Goal: Information Seeking & Learning: Check status

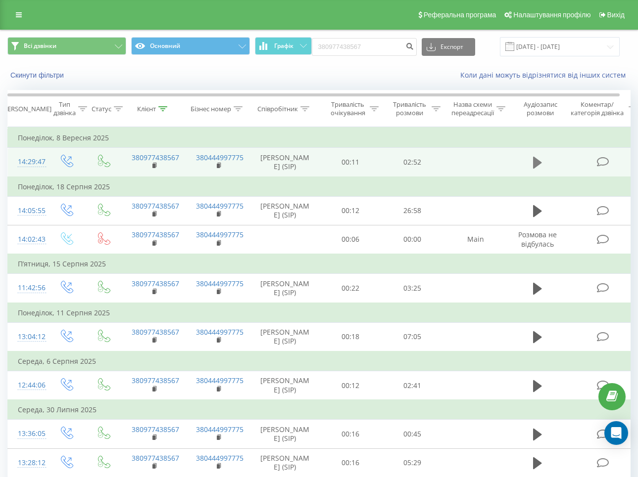
click at [538, 166] on icon at bounding box center [537, 163] width 9 height 12
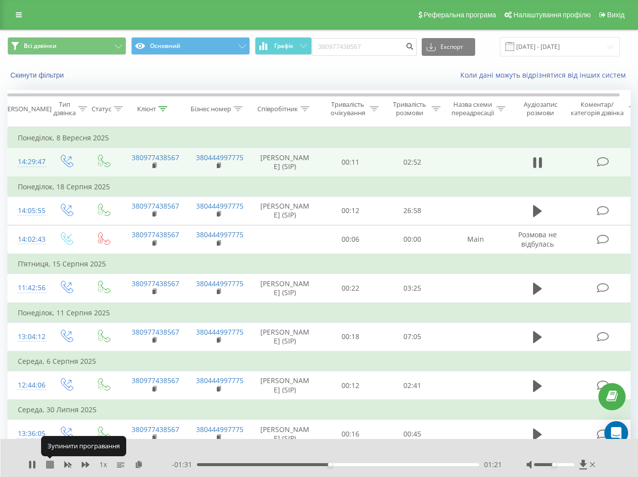
click at [50, 463] on icon at bounding box center [50, 465] width 8 height 8
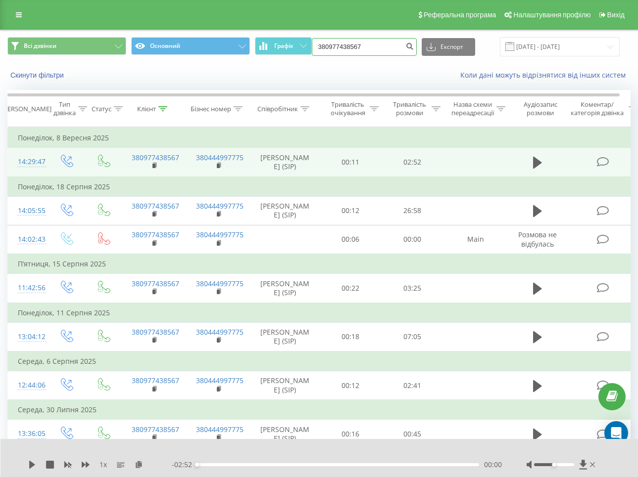
click at [390, 50] on input "380977438567" at bounding box center [364, 47] width 105 height 18
click at [390, 48] on input "380977438567" at bounding box center [364, 47] width 105 height 18
paste input "505258255"
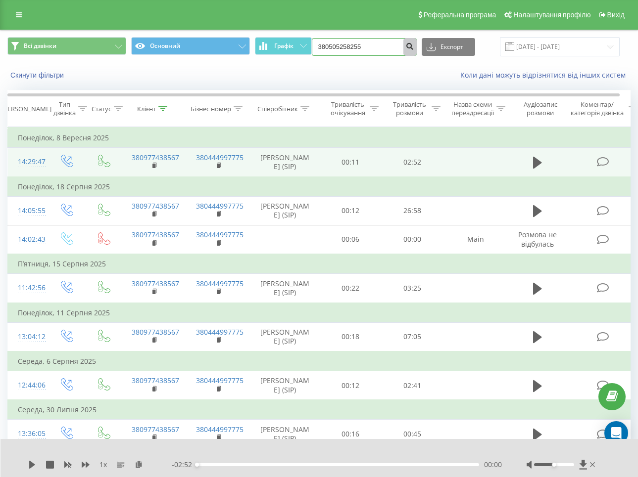
type input "380505258255"
click at [414, 44] on icon "submit" at bounding box center [410, 45] width 8 height 6
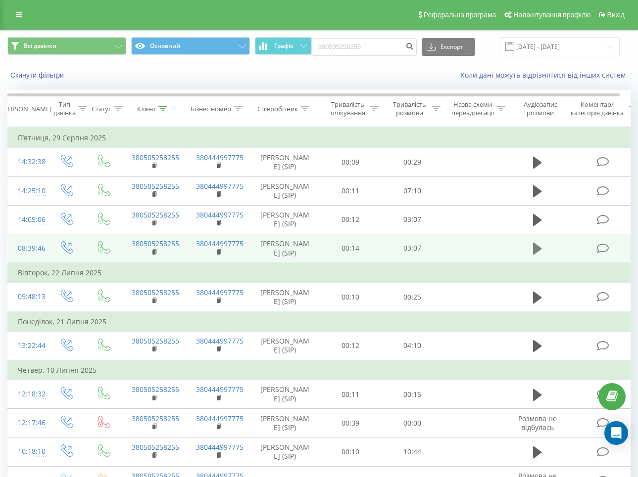
click at [536, 256] on icon at bounding box center [537, 249] width 9 height 14
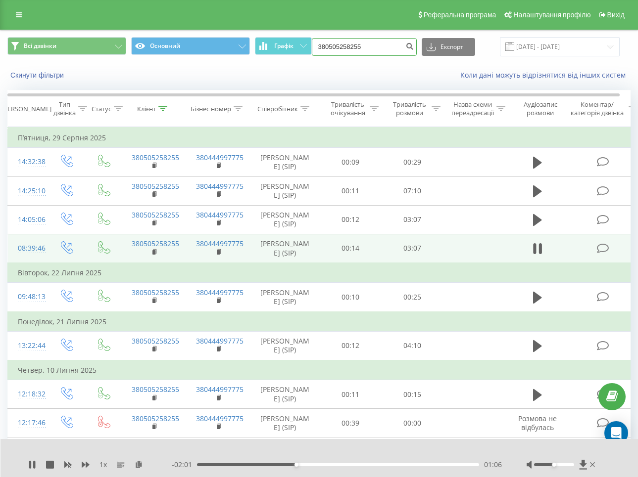
click at [371, 46] on input "380505258255" at bounding box center [364, 47] width 105 height 18
paste input "933288644"
type input "380933288644"
click at [411, 47] on button "submit" at bounding box center [409, 47] width 13 height 18
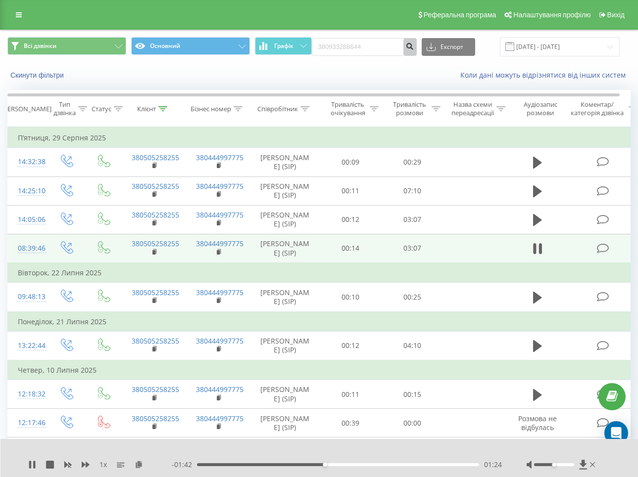
click at [414, 43] on icon "submit" at bounding box center [410, 45] width 8 height 6
click at [47, 465] on icon at bounding box center [50, 465] width 8 height 8
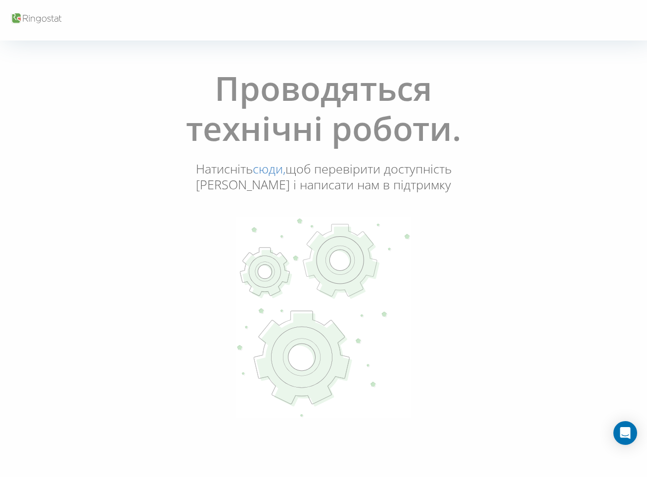
click at [155, 181] on div "Проводяться технічні роботи. Натисніть сюди, щоб перевірити доступність Ringost…" at bounding box center [323, 244] width 641 height 366
click at [138, 73] on div "Проводяться технічні роботи. Натисніть сюди, щоб перевірити доступність Ringost…" at bounding box center [323, 244] width 641 height 366
click at [189, 215] on div "Проводяться технічні роботи. Натисніть сюди, щоб перевірити доступність Ringost…" at bounding box center [323, 244] width 321 height 366
click at [167, 215] on div "Проводяться технічні роботи. Натисніть сюди, щоб перевірити доступність Ringost…" at bounding box center [323, 244] width 321 height 366
click at [39, 17] on icon at bounding box center [36, 18] width 52 height 13
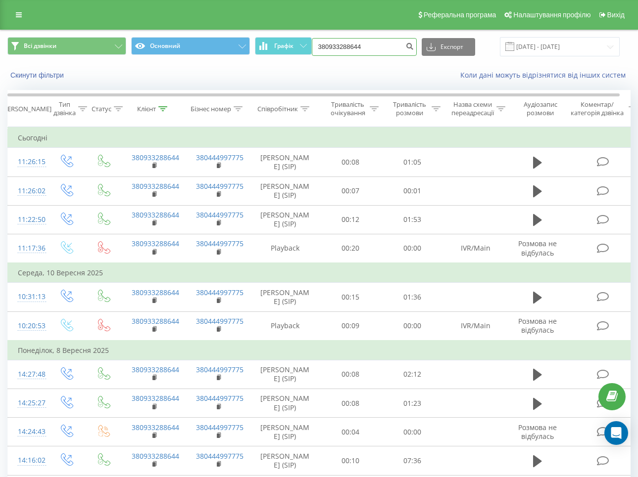
click at [355, 50] on input "380933288644" at bounding box center [364, 47] width 105 height 18
paste input "897151"
type input "380989715144"
click at [410, 46] on button "submit" at bounding box center [409, 47] width 13 height 18
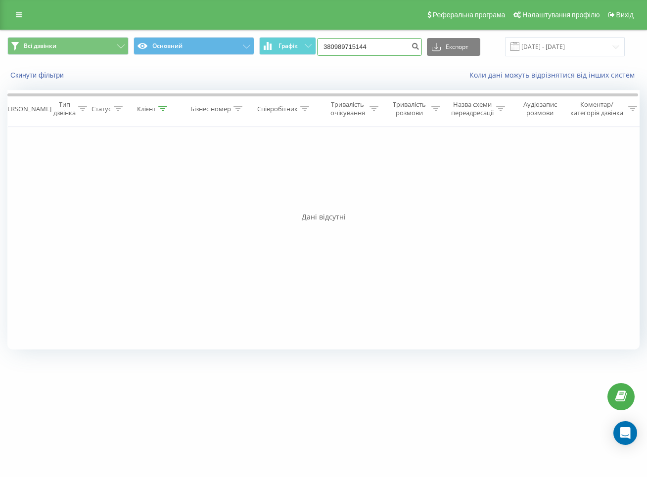
click at [370, 44] on input "380989715144" at bounding box center [369, 47] width 105 height 18
paste input "5856576"
type input "380985856576"
click at [419, 42] on icon "submit" at bounding box center [415, 45] width 8 height 6
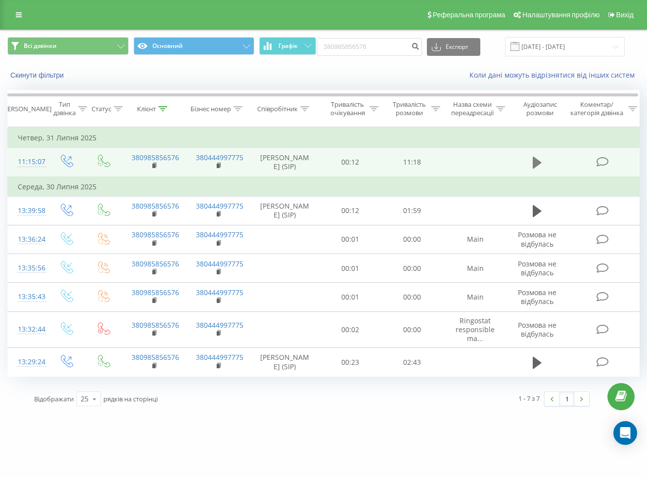
click at [538, 169] on icon at bounding box center [537, 163] width 9 height 14
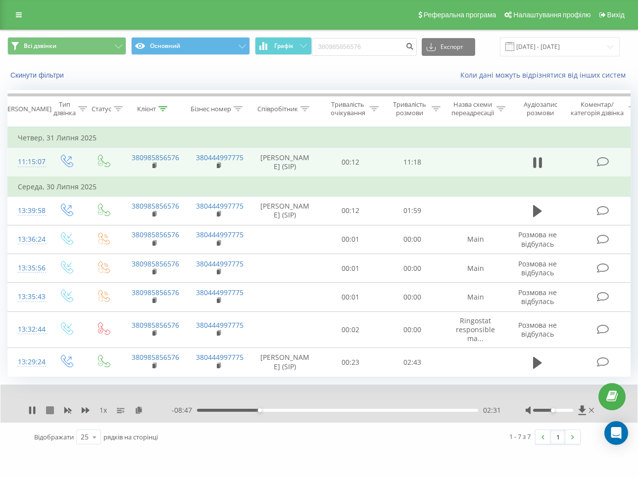
click at [48, 415] on icon at bounding box center [50, 411] width 8 height 8
click at [390, 43] on input "380985856576" at bounding box center [364, 47] width 105 height 18
paste input "730191423"
type input "380730191423"
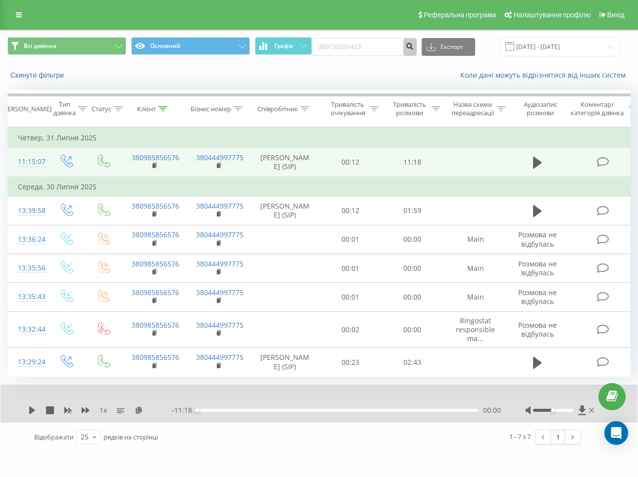
click at [411, 49] on button "submit" at bounding box center [409, 47] width 13 height 18
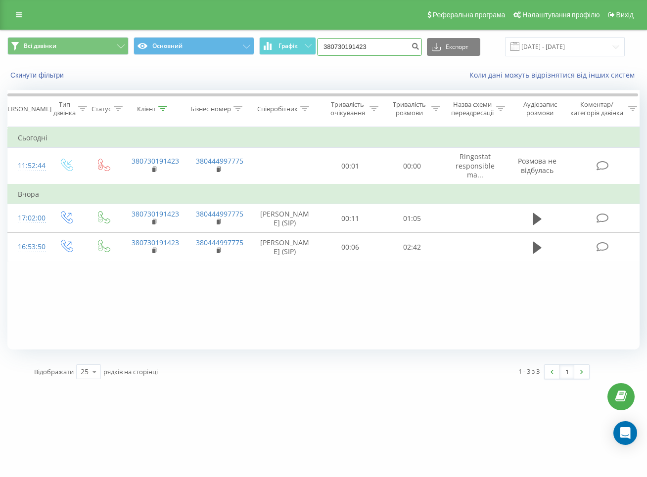
click at [375, 45] on input "380730191423" at bounding box center [369, 47] width 105 height 18
paste input "679256870"
type input "380679256870"
click at [419, 46] on icon "submit" at bounding box center [415, 45] width 8 height 6
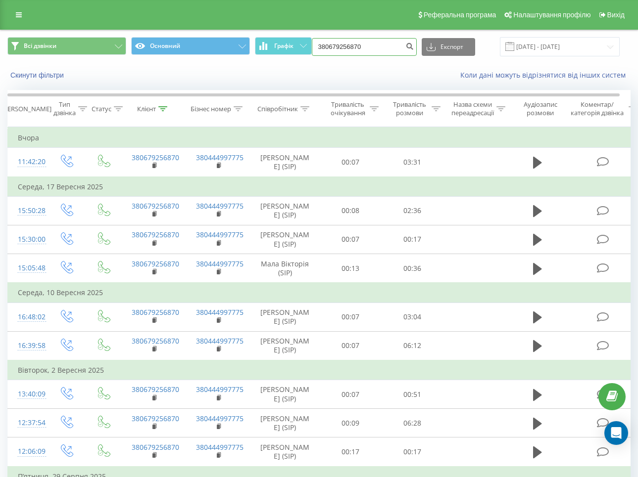
click at [356, 46] on input "380679256870" at bounding box center [364, 47] width 105 height 18
paste input "98492991"
type input "380984929910"
click at [412, 51] on button "submit" at bounding box center [409, 47] width 13 height 18
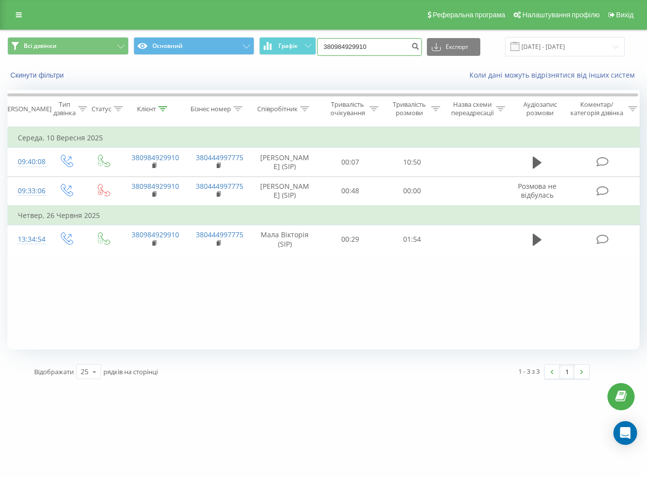
click at [379, 47] on input "380984929910" at bounding box center [369, 47] width 105 height 18
paste input "662208494"
type input "380662208494"
click at [419, 43] on icon "submit" at bounding box center [415, 45] width 8 height 6
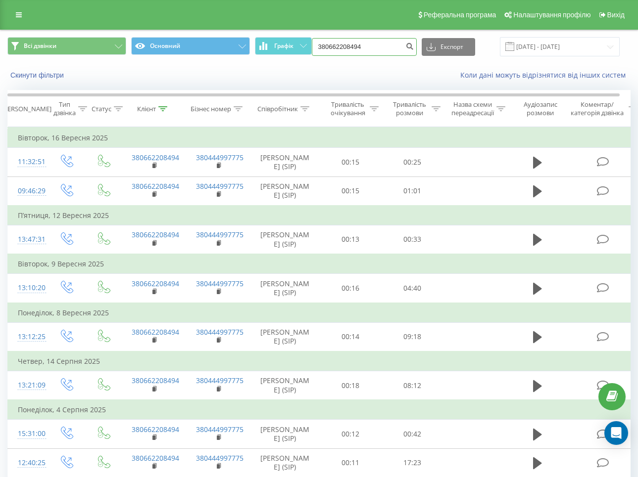
click at [382, 50] on input "380662208494" at bounding box center [364, 47] width 105 height 18
paste input "951268496"
type input "380951268496"
click at [414, 48] on icon "submit" at bounding box center [410, 45] width 8 height 6
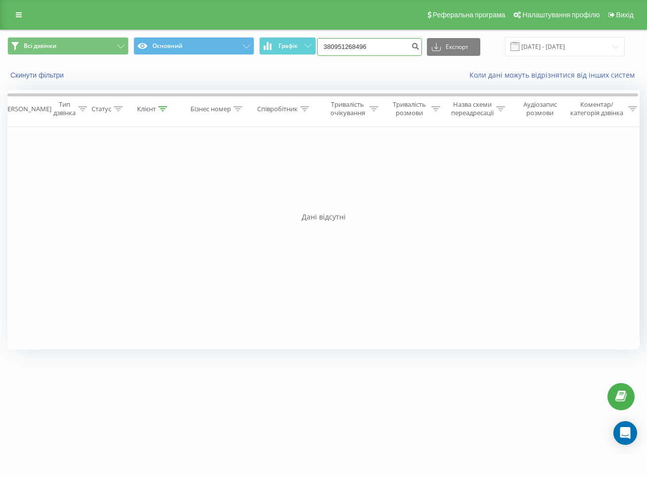
click at [379, 43] on input "380951268496" at bounding box center [369, 47] width 105 height 18
paste input "71150045"
type input "380971150045"
click at [419, 48] on icon "submit" at bounding box center [415, 45] width 8 height 6
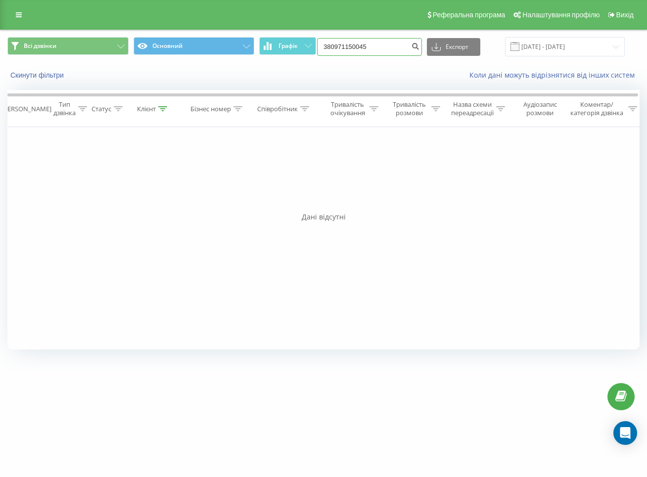
click at [387, 44] on input "380971150045" at bounding box center [369, 47] width 105 height 18
paste input "662178092"
type input "380662178092"
click at [422, 51] on button "submit" at bounding box center [415, 47] width 13 height 18
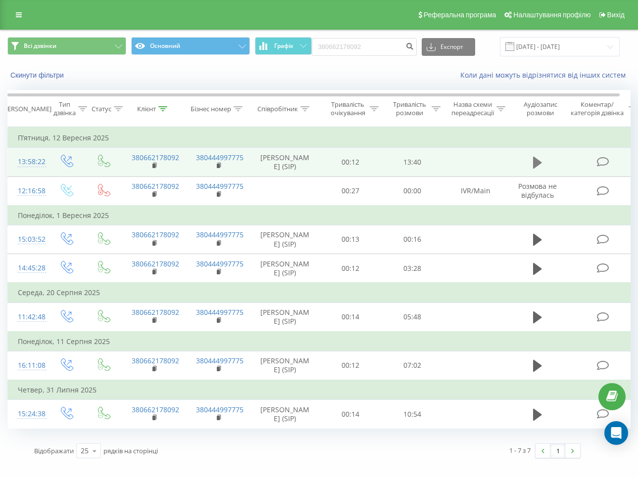
click at [538, 169] on icon at bounding box center [537, 163] width 9 height 12
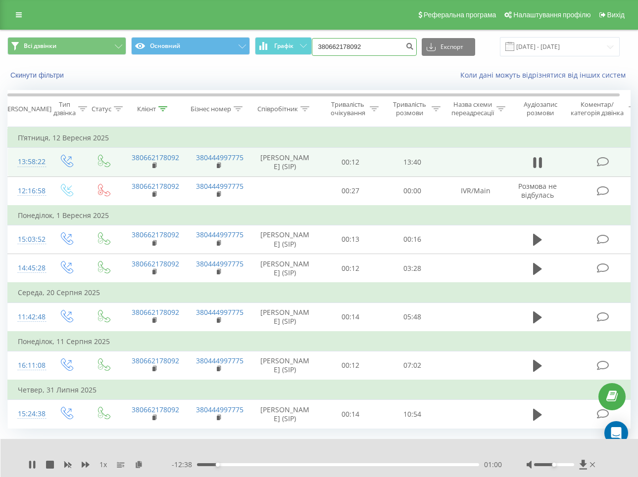
click at [386, 43] on input "380662178092" at bounding box center [364, 47] width 105 height 18
paste input "6737858"
type input "380666737858"
click at [416, 47] on button "submit" at bounding box center [409, 47] width 13 height 18
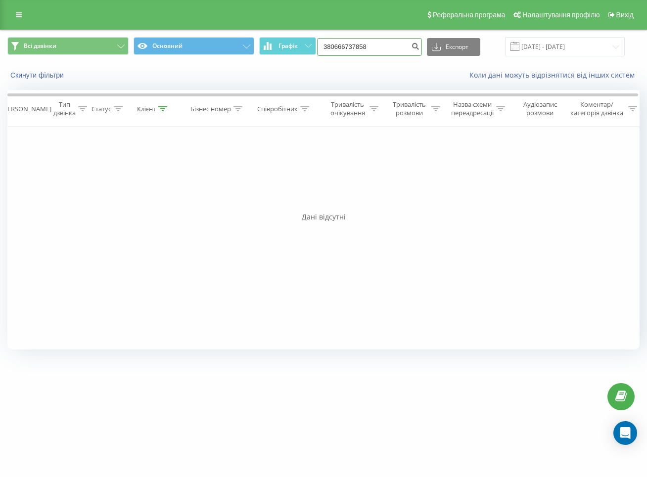
click at [382, 46] on input "380666737858" at bounding box center [369, 47] width 105 height 18
paste input "932010414"
type input "380932010414"
click at [419, 48] on icon "submit" at bounding box center [415, 45] width 8 height 6
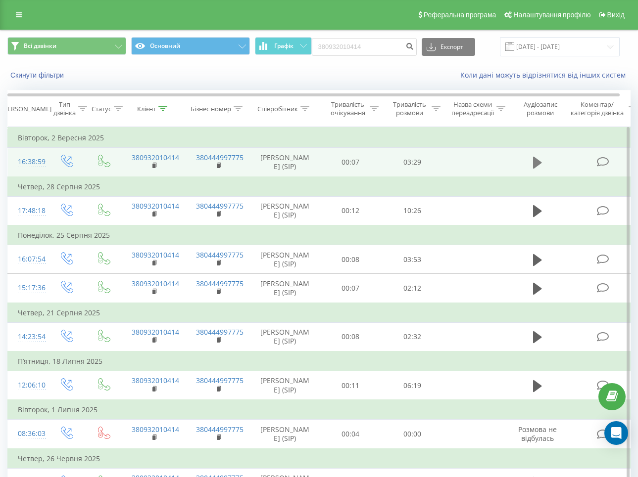
click at [537, 162] on icon at bounding box center [537, 163] width 9 height 14
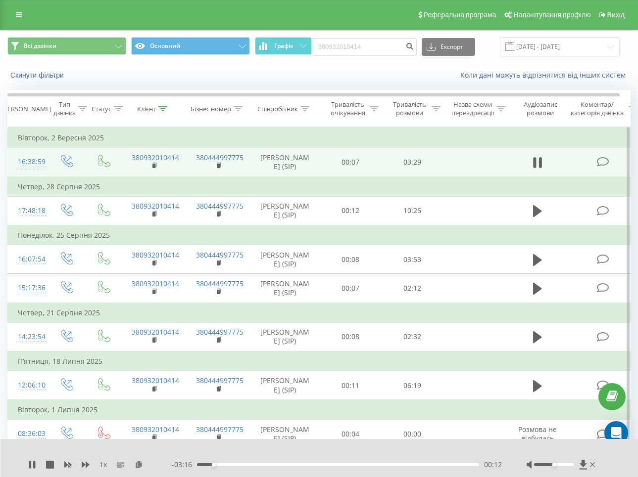
click at [235, 463] on div "00:12" at bounding box center [338, 464] width 282 height 3
click at [257, 462] on div "- 02:56 00:32 00:32" at bounding box center [337, 465] width 330 height 10
click at [259, 465] on div "00:33" at bounding box center [338, 464] width 282 height 3
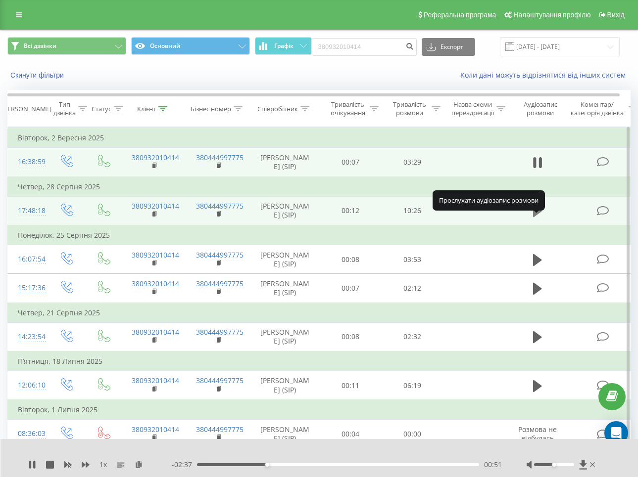
click at [536, 217] on icon at bounding box center [537, 211] width 9 height 12
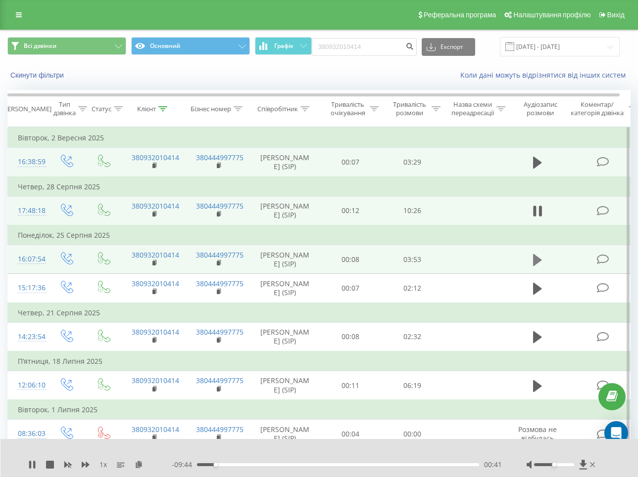
click at [535, 266] on icon at bounding box center [537, 260] width 9 height 12
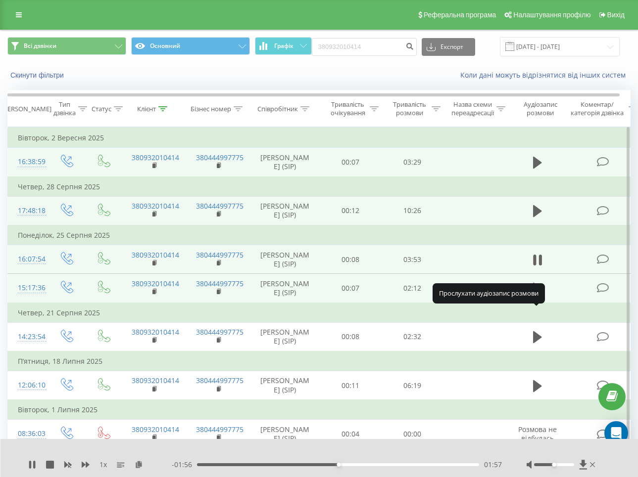
click at [530, 296] on button at bounding box center [537, 288] width 15 height 15
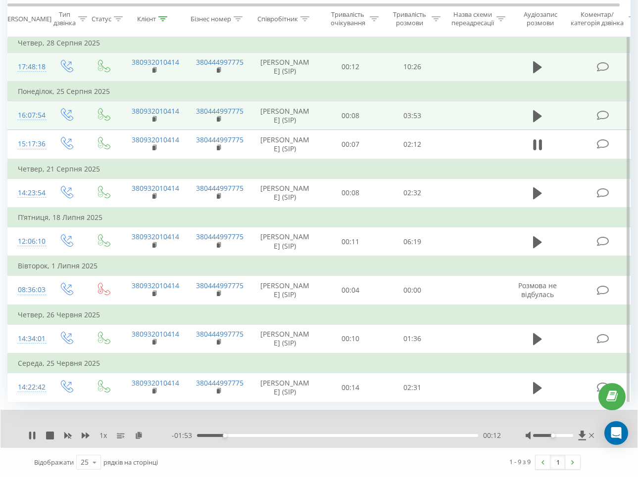
scroll to position [197, 0]
click at [251, 436] on div "00:13" at bounding box center [337, 435] width 281 height 3
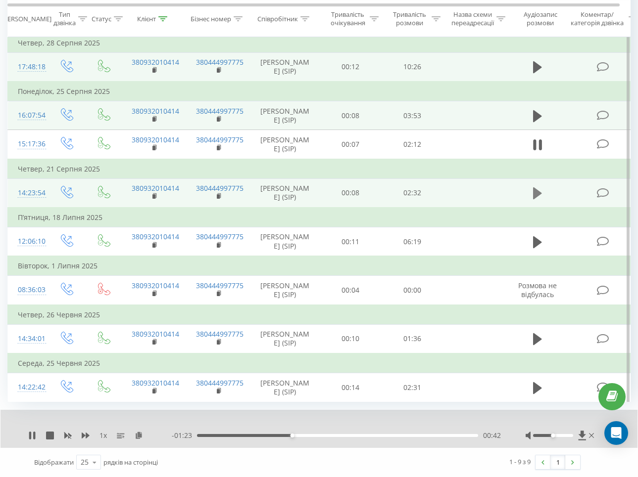
click at [537, 186] on icon at bounding box center [537, 193] width 9 height 14
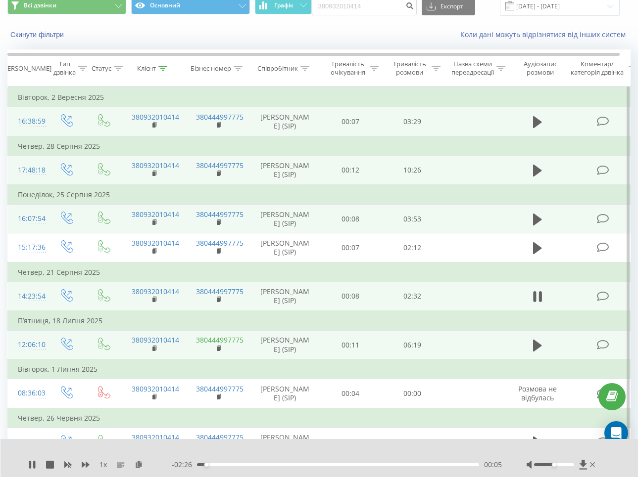
scroll to position [0, 0]
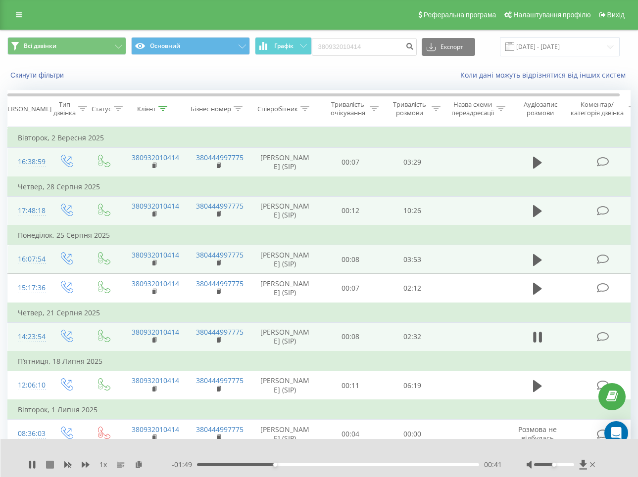
click at [51, 463] on icon at bounding box center [50, 465] width 8 height 8
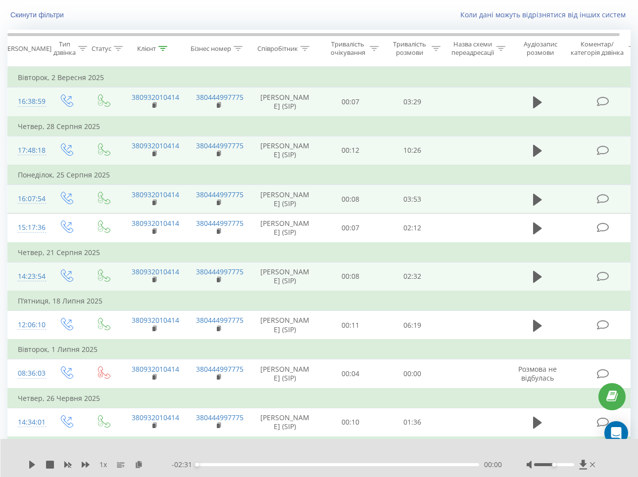
scroll to position [62, 0]
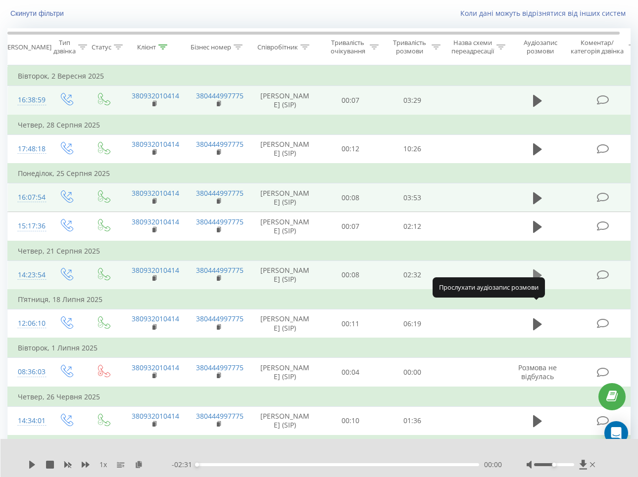
click at [535, 281] on icon at bounding box center [537, 276] width 9 height 12
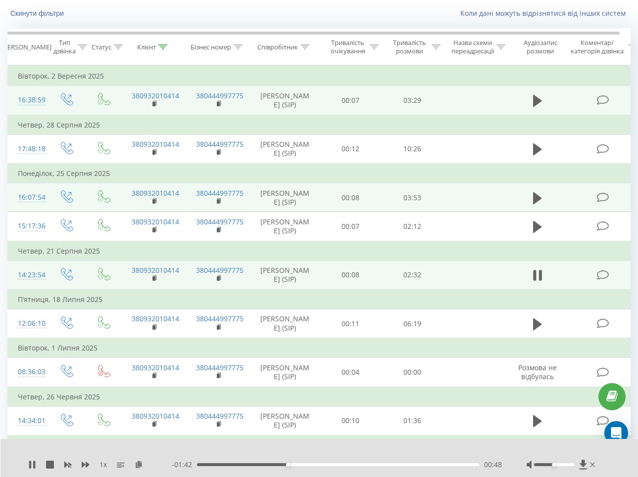
click at [92, 464] on div "1 x" at bounding box center [99, 465] width 143 height 10
click at [87, 464] on icon at bounding box center [86, 465] width 8 height 6
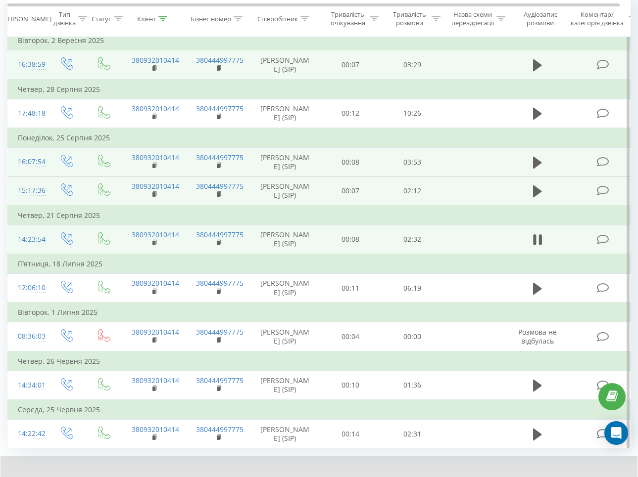
scroll to position [159, 0]
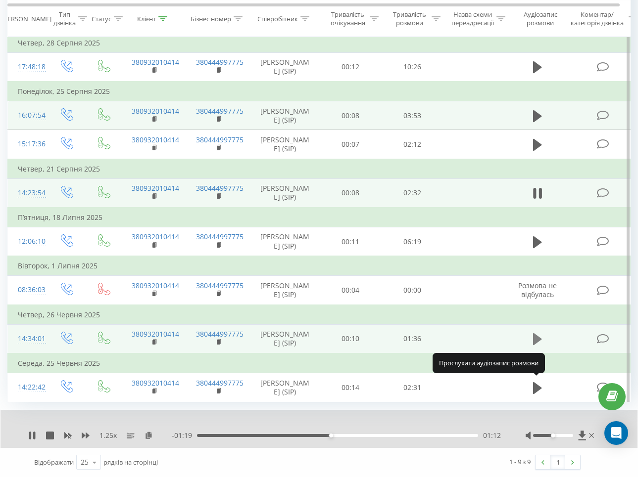
click at [531, 347] on button at bounding box center [537, 339] width 15 height 15
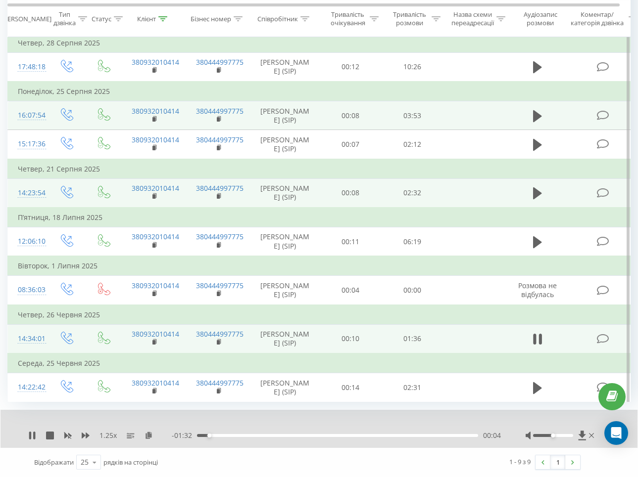
scroll to position [197, 0]
click at [48, 434] on icon at bounding box center [50, 436] width 8 height 8
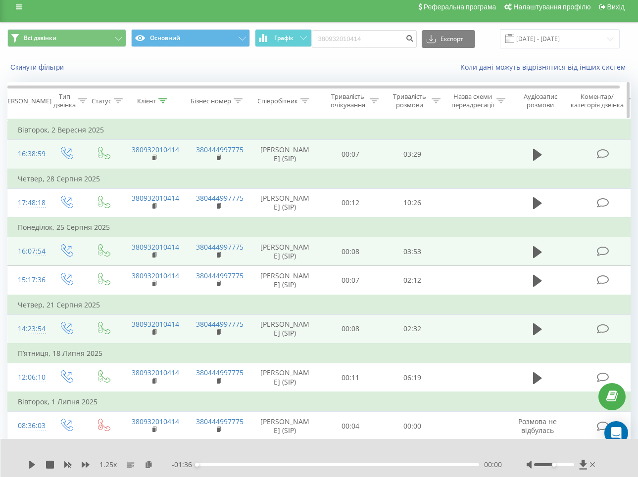
scroll to position [0, 0]
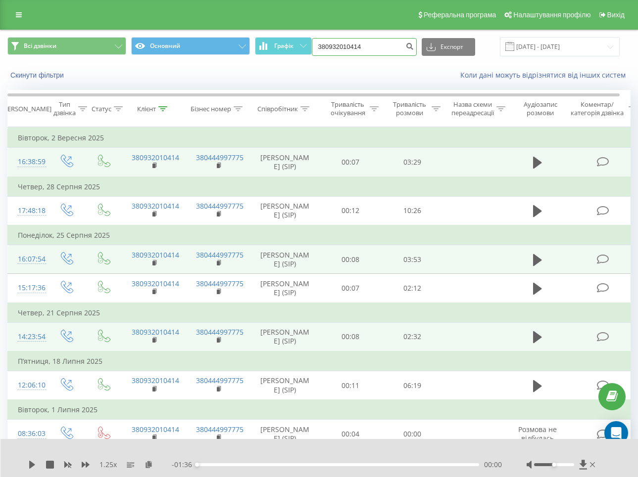
click at [359, 45] on input "380932010414" at bounding box center [364, 47] width 105 height 18
paste input "8971514"
type input "380989715144"
click at [412, 46] on icon "submit" at bounding box center [410, 45] width 8 height 6
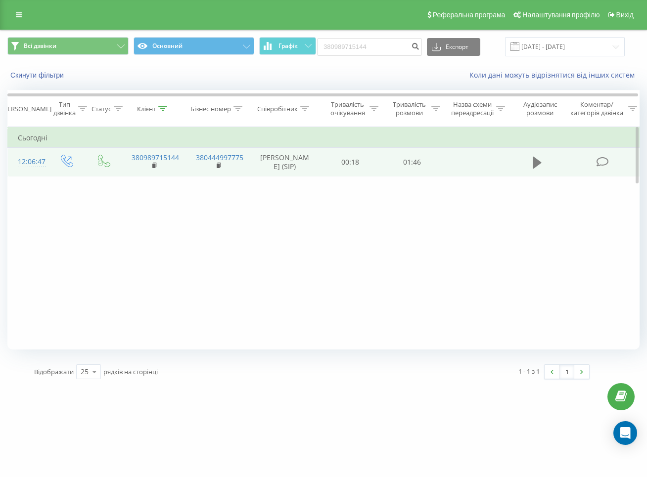
click at [535, 169] on icon at bounding box center [537, 163] width 9 height 12
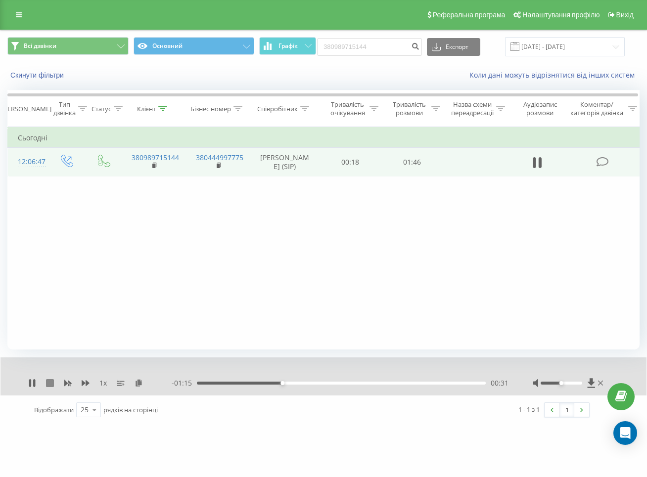
click at [50, 384] on icon at bounding box center [50, 383] width 8 height 8
click at [396, 46] on input "380989715144" at bounding box center [369, 47] width 105 height 18
paste input "90423733"
type input "380990423733"
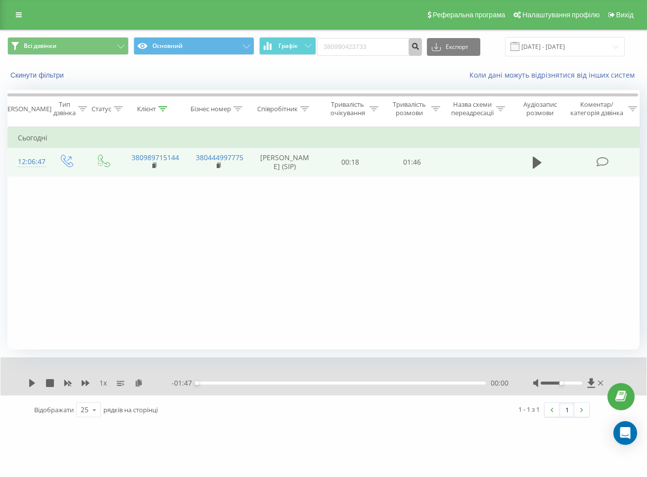
click at [419, 46] on icon "submit" at bounding box center [415, 45] width 8 height 6
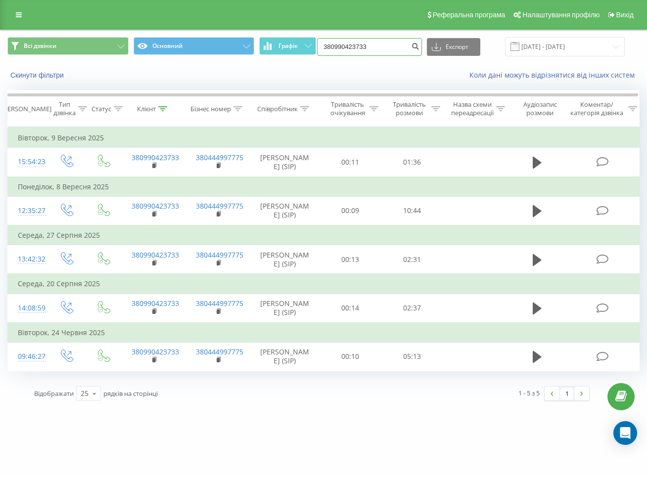
click at [393, 45] on input "380990423733" at bounding box center [369, 47] width 105 height 18
paste input "776676"
type input "380990776676"
click at [419, 45] on icon "submit" at bounding box center [415, 45] width 8 height 6
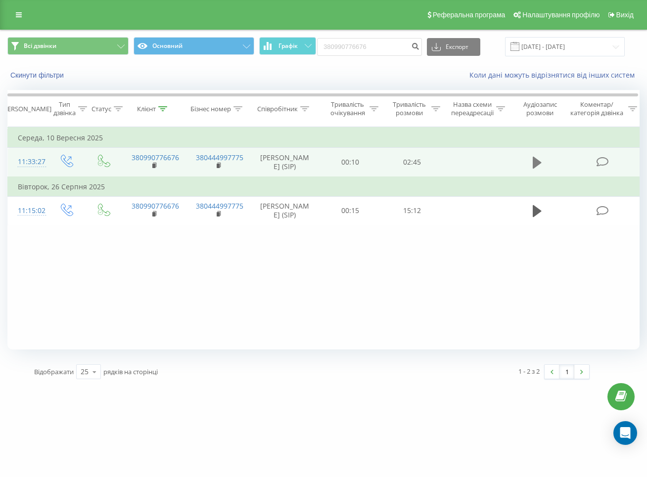
click at [535, 163] on icon at bounding box center [537, 163] width 9 height 12
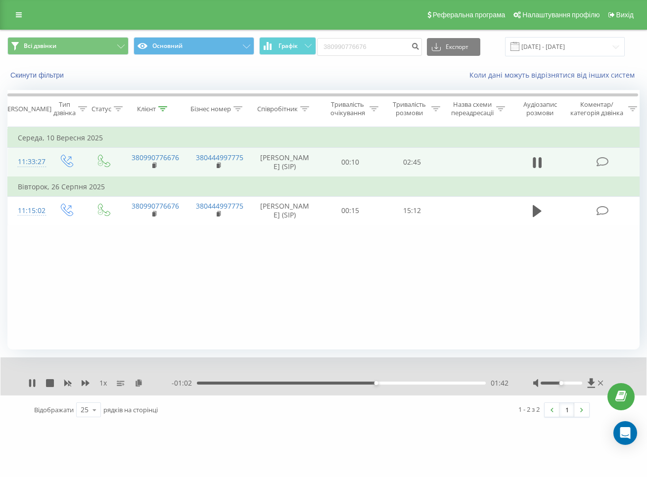
click at [398, 384] on div "01:42" at bounding box center [341, 383] width 289 height 3
click at [417, 383] on div "01:55" at bounding box center [341, 383] width 289 height 3
click at [86, 383] on icon at bounding box center [86, 383] width 8 height 6
click at [442, 382] on div "02:20" at bounding box center [341, 383] width 289 height 3
click at [459, 384] on div "02:20" at bounding box center [341, 383] width 289 height 3
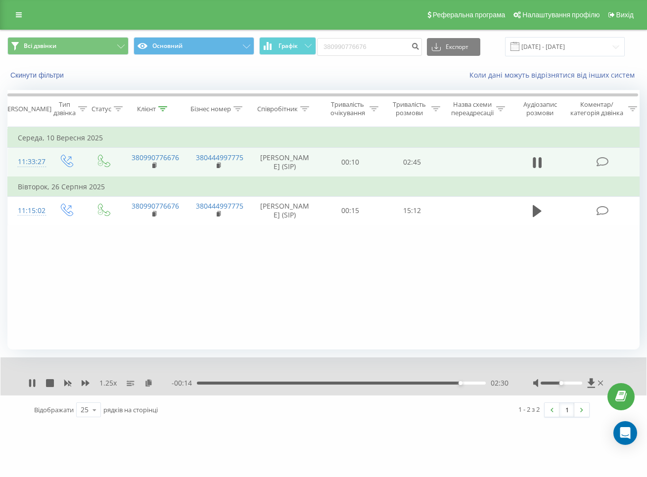
click at [472, 385] on div "- 00:14 02:30 02:30" at bounding box center [340, 383] width 337 height 10
click at [50, 383] on icon at bounding box center [50, 383] width 8 height 8
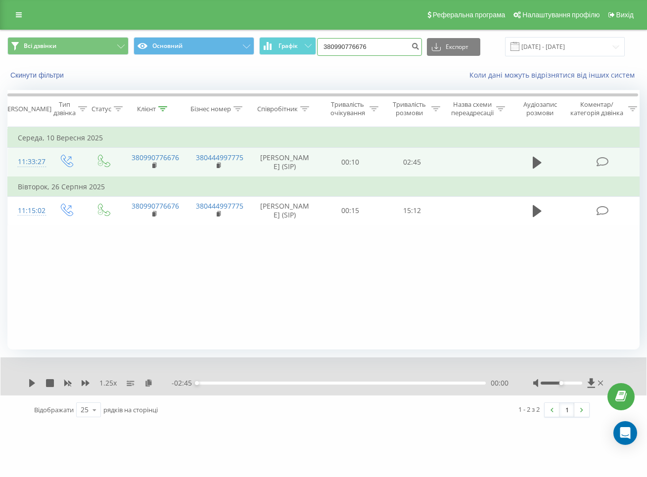
click at [381, 47] on input "380990776676" at bounding box center [369, 47] width 105 height 18
paste input "32010414"
type input "380932010414"
click at [419, 46] on icon "submit" at bounding box center [415, 45] width 8 height 6
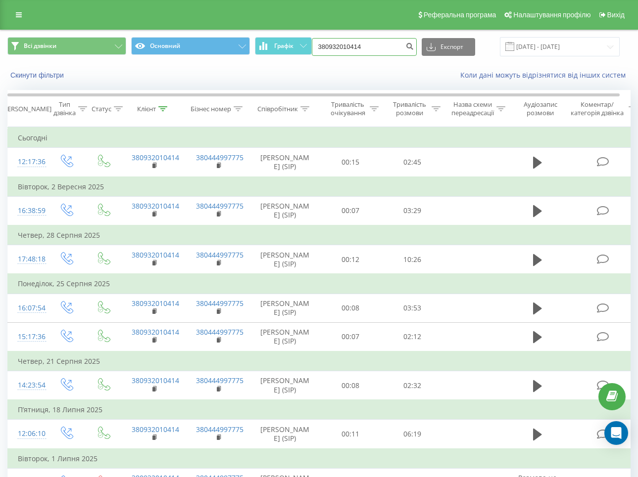
click at [356, 41] on input "380932010414" at bounding box center [364, 47] width 105 height 18
paste input "662178092"
type input "380662178092"
click at [413, 47] on icon "submit" at bounding box center [410, 45] width 8 height 6
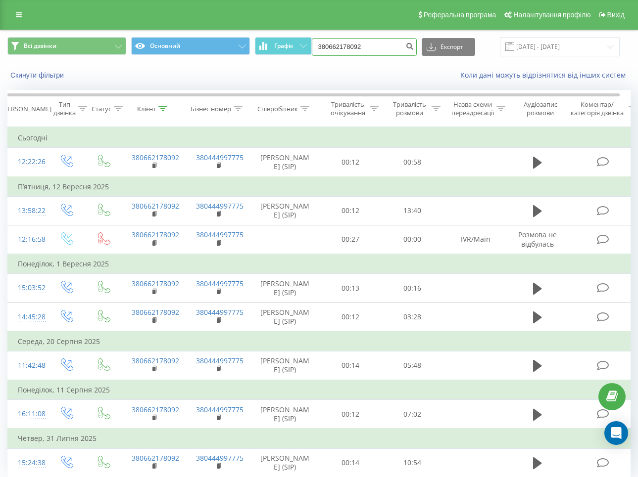
click at [368, 43] on input "380662178092" at bounding box center [364, 47] width 105 height 18
paste input "506190725"
type input "380506190725"
click at [414, 48] on icon "submit" at bounding box center [410, 45] width 8 height 6
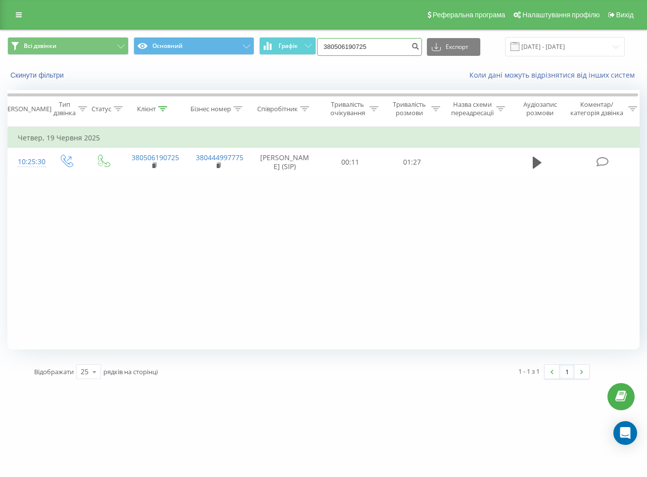
click at [379, 45] on input "380506190725" at bounding box center [369, 47] width 105 height 18
paste input "977438567"
type input "380977438567"
click at [419, 46] on icon "submit" at bounding box center [415, 45] width 8 height 6
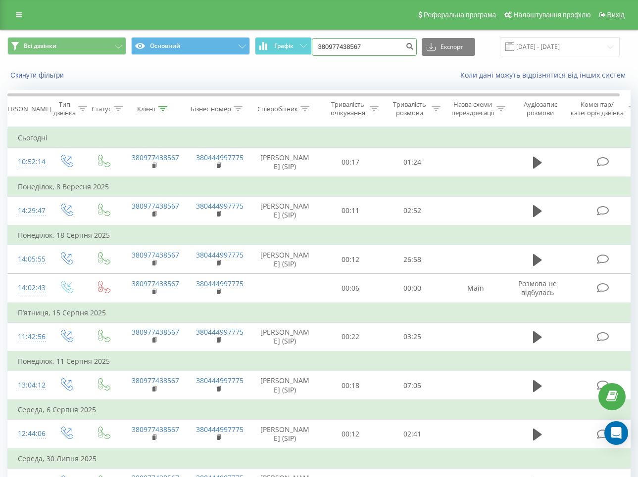
click at [366, 44] on input "380977438567" at bounding box center [364, 47] width 105 height 18
paste input "677025441"
type input "380677025441"
click at [414, 45] on icon "submit" at bounding box center [410, 45] width 8 height 6
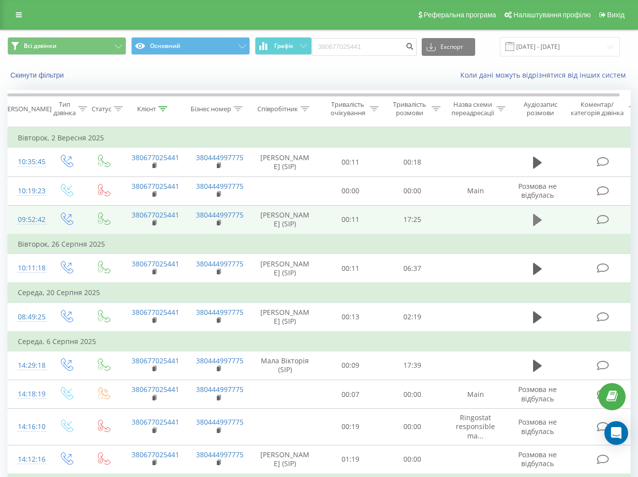
click at [543, 228] on button at bounding box center [537, 220] width 15 height 15
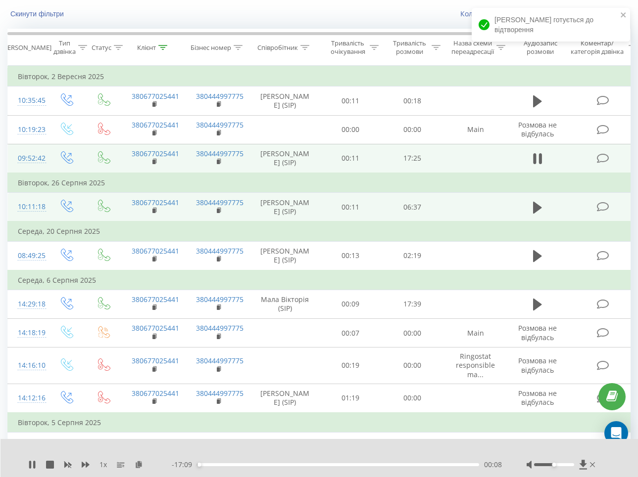
scroll to position [62, 0]
click at [535, 214] on icon at bounding box center [537, 207] width 9 height 14
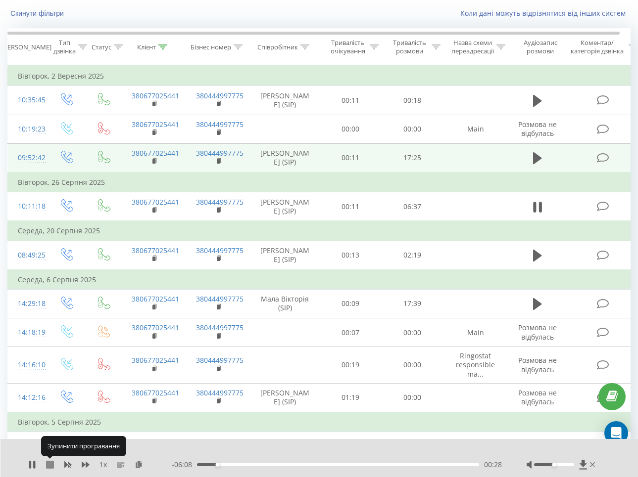
click at [49, 466] on icon at bounding box center [50, 465] width 8 height 8
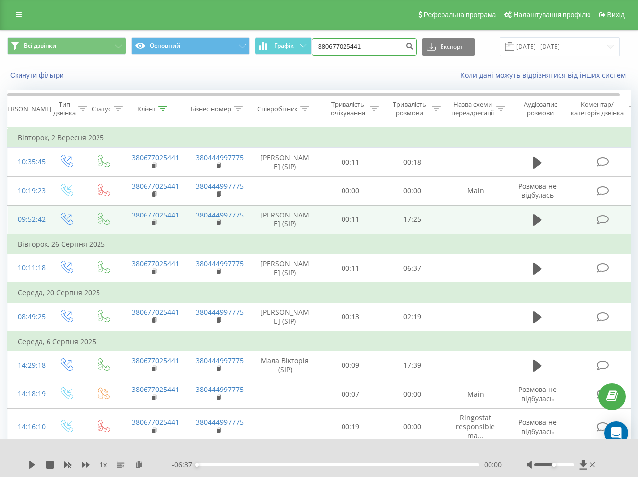
click at [357, 43] on input "380677025441" at bounding box center [364, 47] width 105 height 18
paste input "977438567"
type input "380977438567"
click at [414, 45] on icon "submit" at bounding box center [410, 45] width 8 height 6
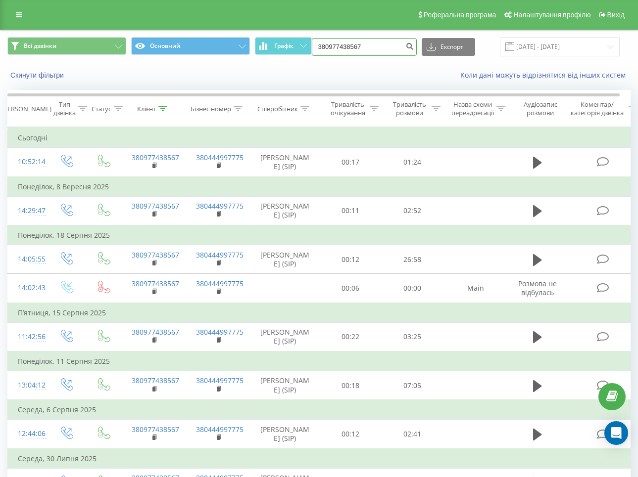
click at [384, 42] on input "380977438567" at bounding box center [364, 47] width 105 height 18
paste input "64531374"
type input "380964531374"
click at [414, 46] on icon "submit" at bounding box center [410, 45] width 8 height 6
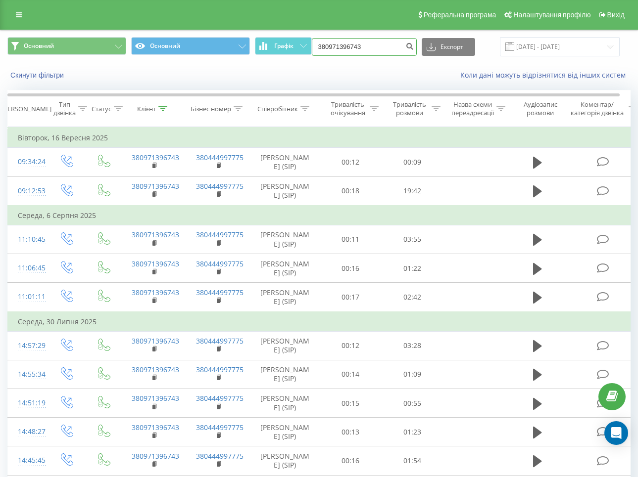
click at [362, 43] on input "380971396743" at bounding box center [364, 47] width 105 height 18
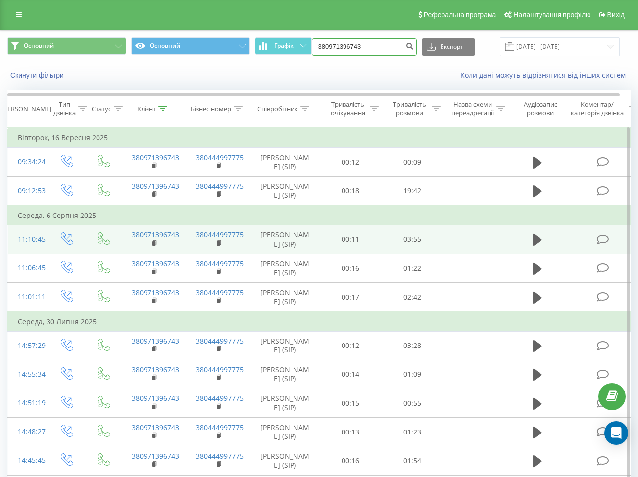
paste input "65387439"
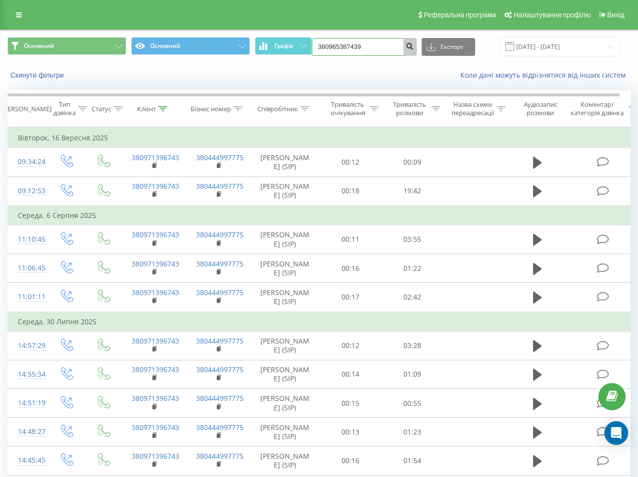
type input "380965387439"
click at [414, 50] on button "submit" at bounding box center [409, 47] width 13 height 18
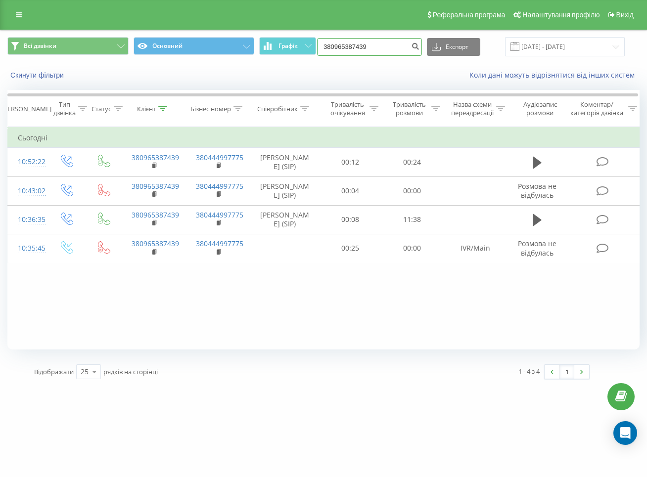
click at [367, 47] on input "380965387439" at bounding box center [369, 47] width 105 height 18
paste input "677025441"
type input "380677025441"
click at [419, 46] on icon "submit" at bounding box center [415, 45] width 8 height 6
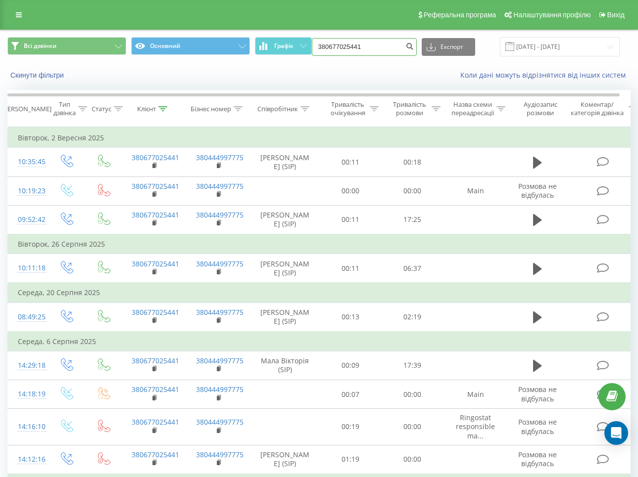
click at [386, 49] on input "380677025441" at bounding box center [364, 47] width 105 height 18
paste input "506190725"
type input "380506190725"
click at [413, 44] on icon "submit" at bounding box center [410, 45] width 8 height 6
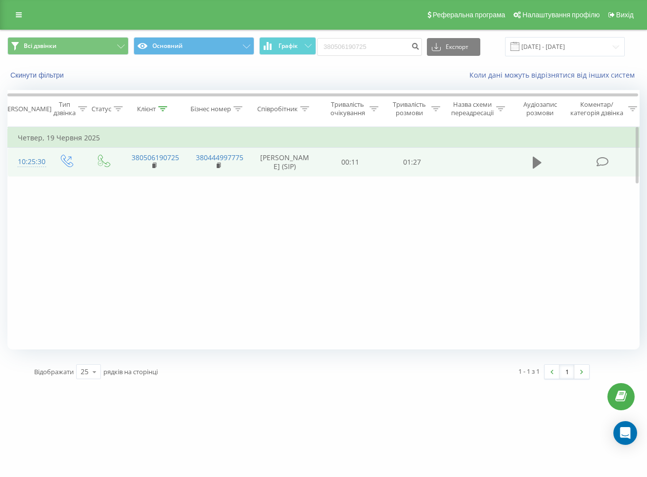
click at [531, 163] on button at bounding box center [537, 162] width 15 height 15
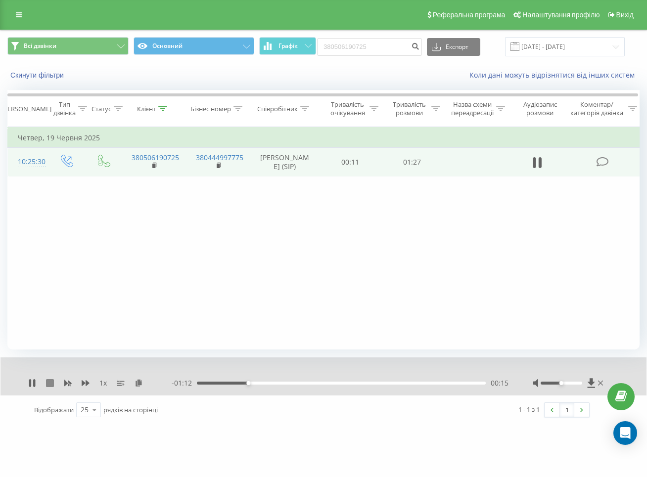
click at [52, 382] on icon at bounding box center [50, 383] width 8 height 8
click at [396, 46] on input "380506190725" at bounding box center [369, 47] width 105 height 18
paste input "970539880"
type input "380970539880"
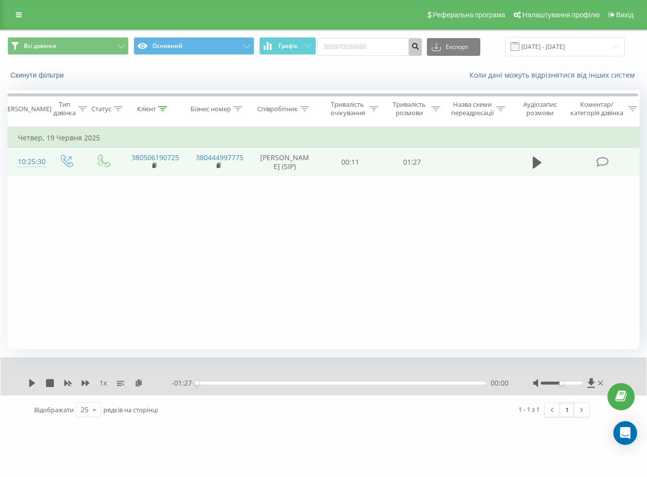
click at [419, 48] on icon "submit" at bounding box center [415, 45] width 8 height 6
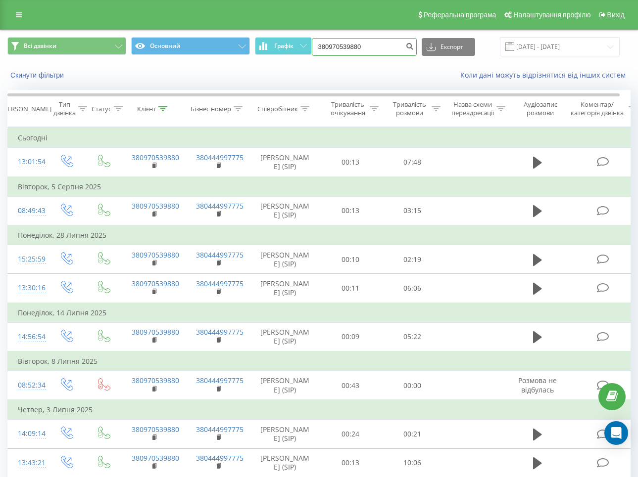
click at [369, 49] on input "380970539880" at bounding box center [364, 47] width 105 height 18
click at [373, 48] on input "380970539880" at bounding box center [364, 47] width 105 height 18
paste input "68590397"
type input "380685903970"
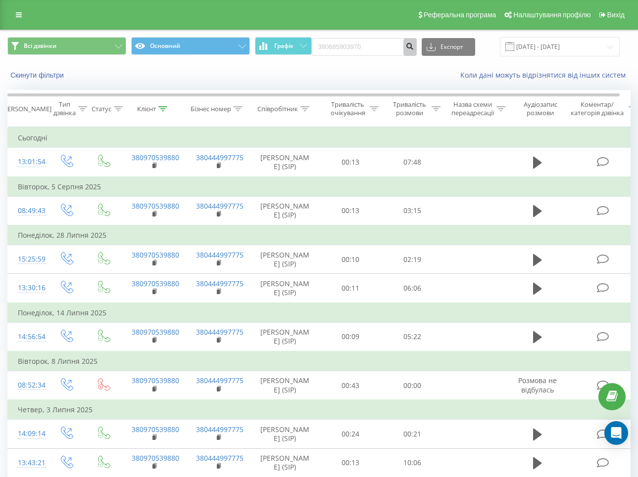
click at [411, 44] on button "submit" at bounding box center [409, 47] width 13 height 18
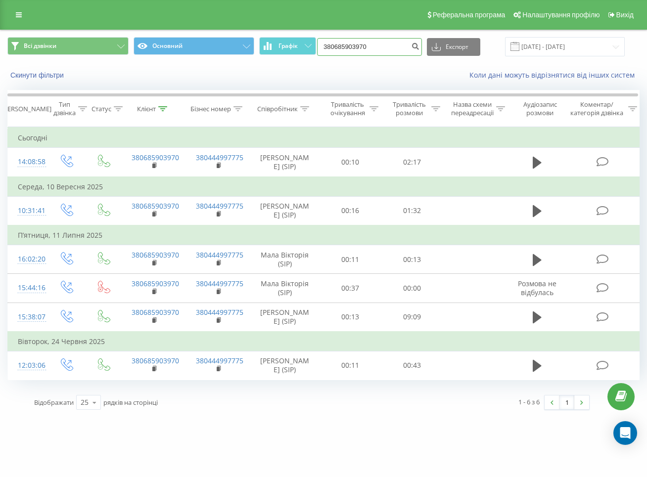
click at [369, 46] on input "380685903970" at bounding box center [369, 47] width 105 height 18
paste input "979471793"
type input "380979471793"
click at [419, 43] on icon "submit" at bounding box center [415, 45] width 8 height 6
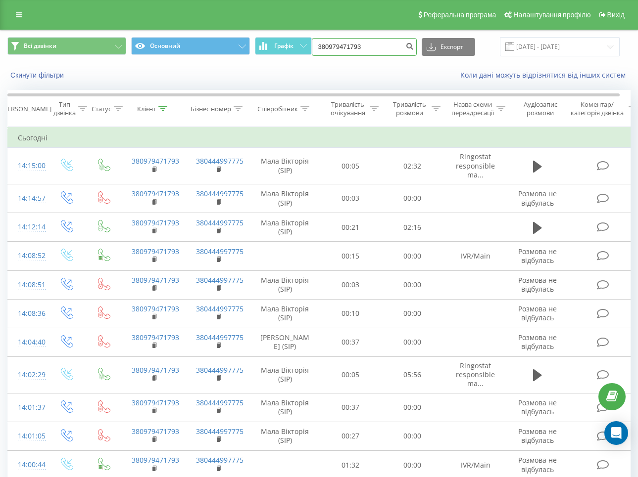
click at [379, 46] on input "380979471793" at bounding box center [364, 47] width 105 height 18
paste input "674169202"
type input "380674169202"
click at [411, 46] on button "submit" at bounding box center [409, 47] width 13 height 18
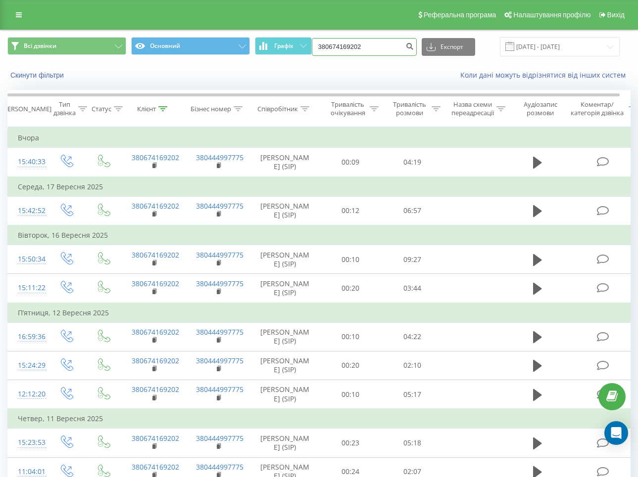
click at [360, 39] on input "380674169202" at bounding box center [364, 47] width 105 height 18
paste input "932010414"
type input "380932010414"
click at [414, 44] on icon "submit" at bounding box center [410, 45] width 8 height 6
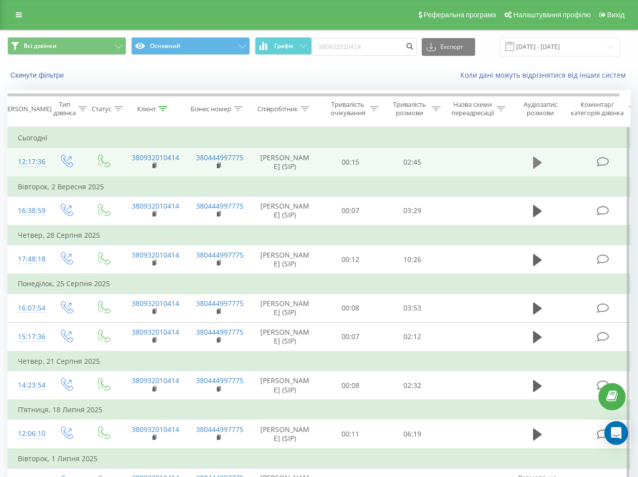
click at [533, 165] on icon at bounding box center [537, 163] width 9 height 14
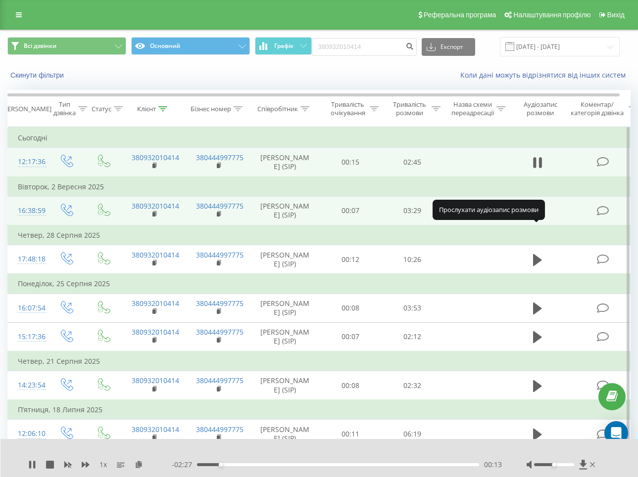
click at [538, 218] on icon at bounding box center [537, 211] width 9 height 14
click at [224, 464] on div "00:12" at bounding box center [338, 464] width 282 height 3
click at [239, 464] on div "00:31" at bounding box center [338, 464] width 282 height 3
click at [261, 465] on div "00:34" at bounding box center [338, 464] width 282 height 3
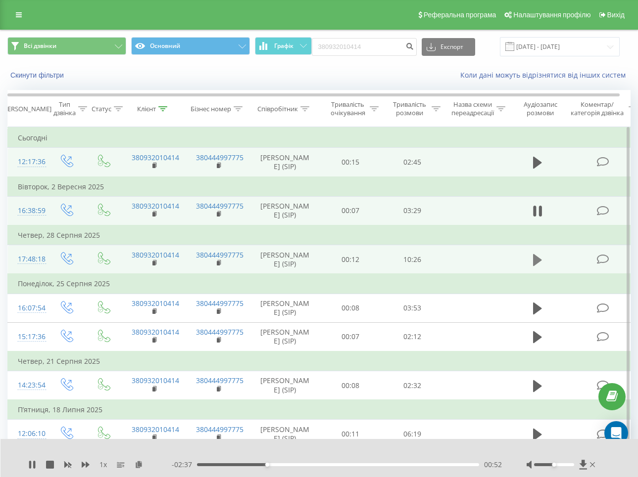
click at [532, 268] on button at bounding box center [537, 260] width 15 height 15
click at [210, 464] on div "00:30" at bounding box center [338, 464] width 282 height 3
click at [540, 169] on icon at bounding box center [537, 163] width 9 height 14
click at [260, 464] on div "00:36" at bounding box center [338, 464] width 282 height 3
click at [306, 463] on div "01:02" at bounding box center [338, 464] width 282 height 3
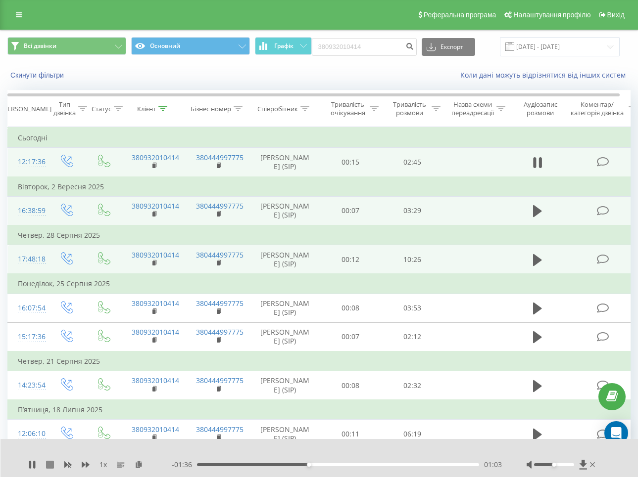
click at [46, 461] on body "[DOMAIN_NAME] 380932010414 Проекти [DOMAIN_NAME] Дашборд Центр звернень Журнал …" at bounding box center [319, 238] width 638 height 477
click at [47, 462] on icon at bounding box center [50, 465] width 8 height 8
